Goal: Information Seeking & Learning: Learn about a topic

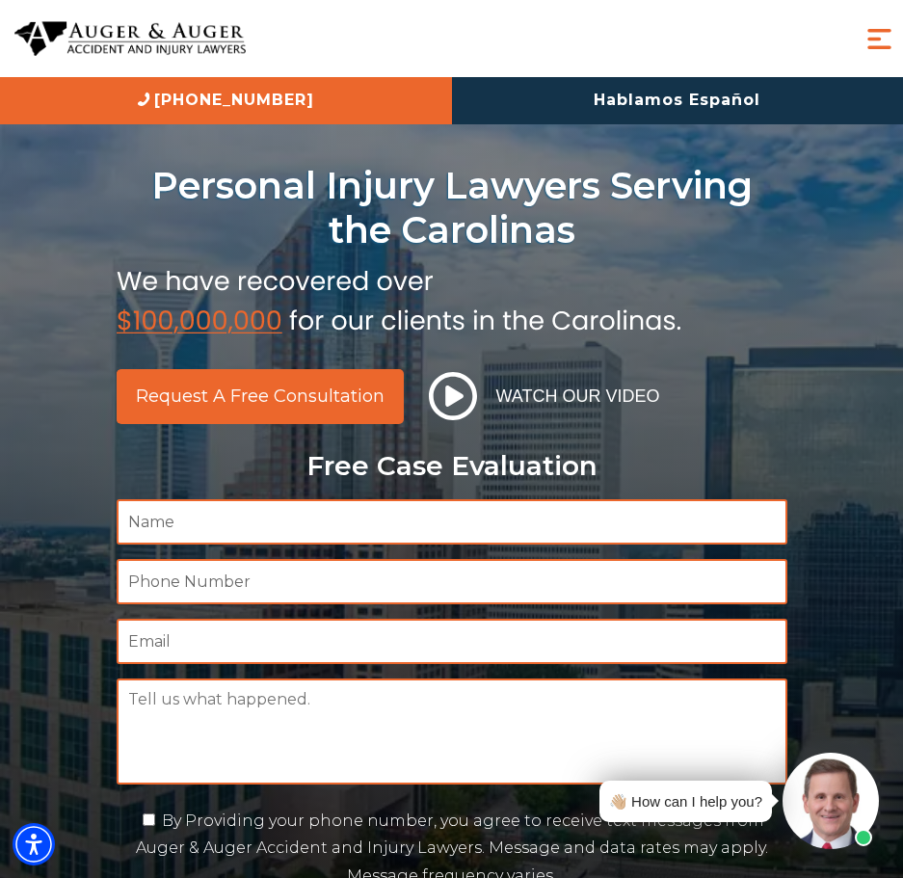
click at [872, 39] on span "Menu" at bounding box center [879, 39] width 34 height 34
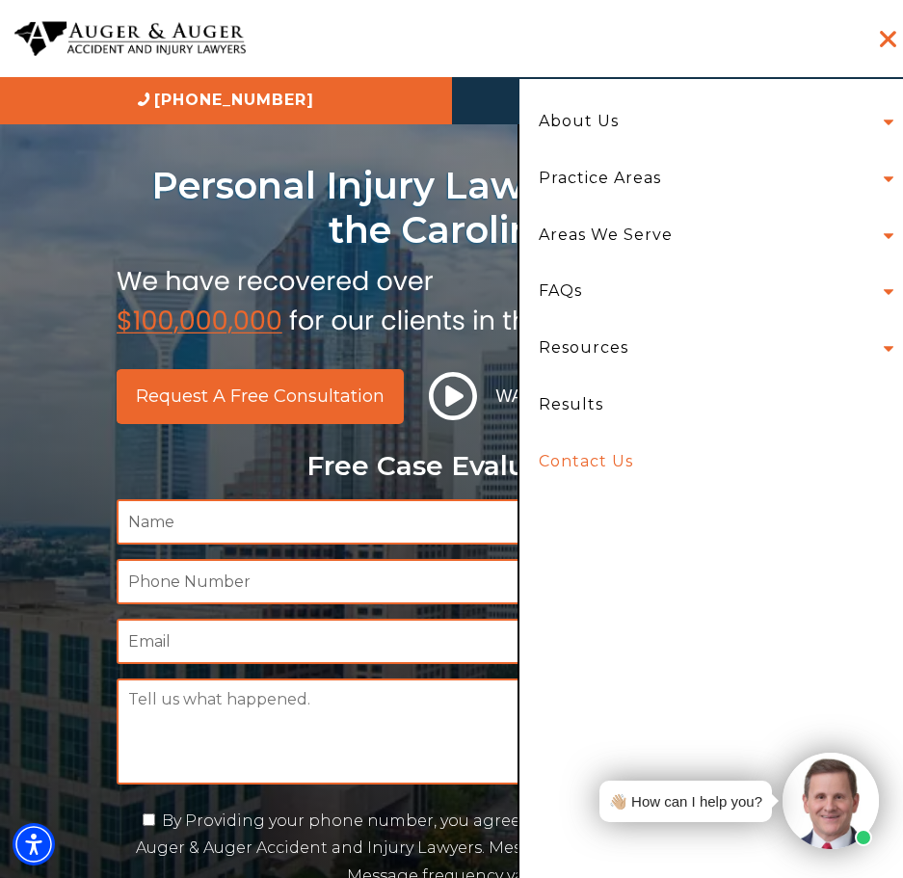
click at [591, 457] on link "Contact Us" at bounding box center [711, 462] width 374 height 57
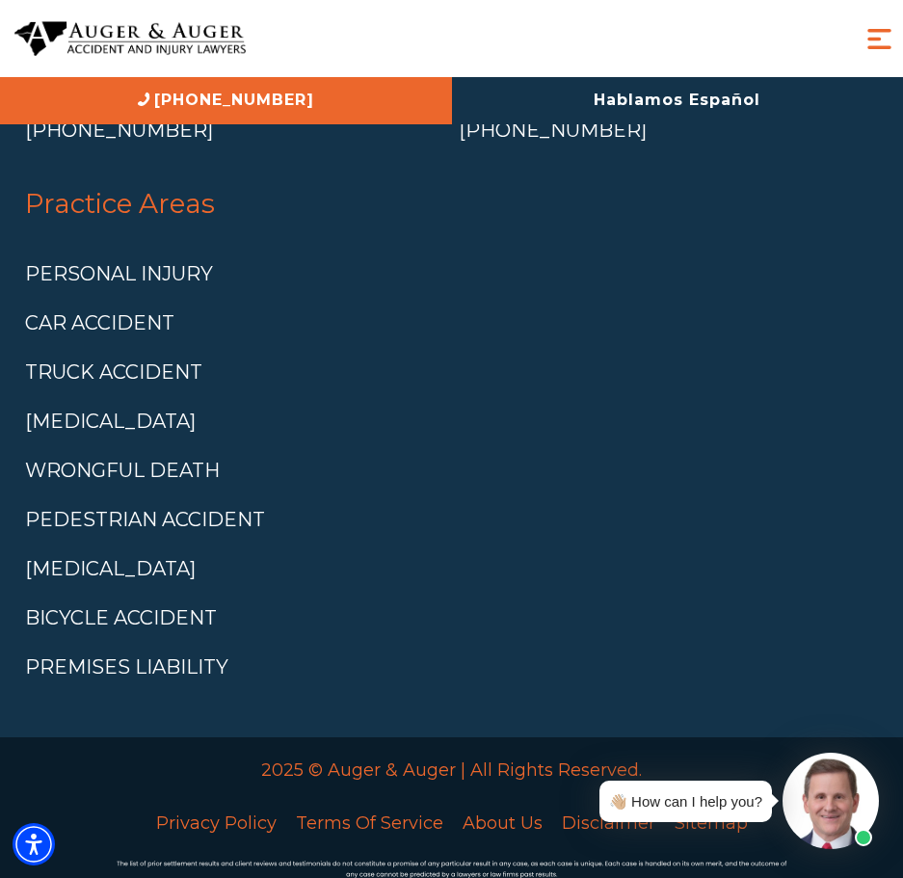
scroll to position [9364, 0]
